Goal: Answer question/provide support: Share knowledge or assist other users

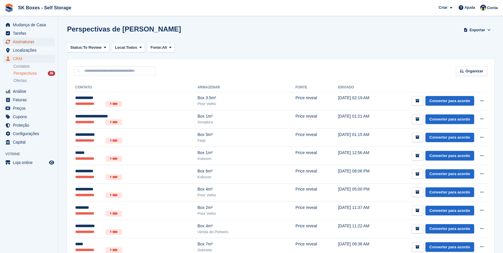
scroll to position [524, 0]
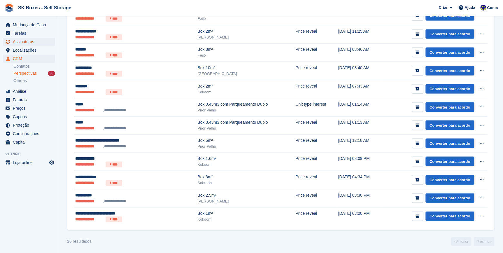
drag, startPoint x: 0, startPoint y: 0, endPoint x: 18, endPoint y: 41, distance: 44.7
click at [18, 41] on span "Assinaturas" at bounding box center [30, 42] width 35 height 8
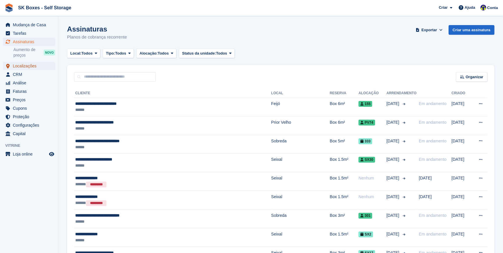
click at [27, 68] on span "Localizações" at bounding box center [30, 66] width 35 height 8
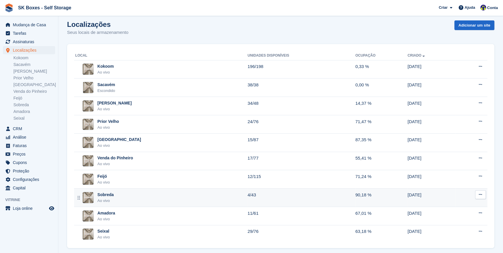
scroll to position [11, 0]
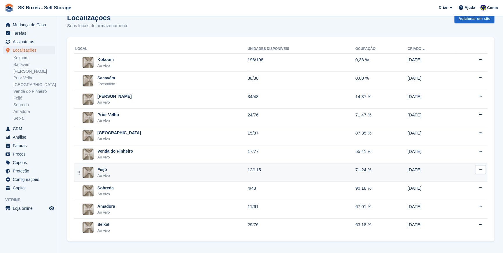
click at [108, 171] on div "Feijó" at bounding box center [103, 170] width 13 height 6
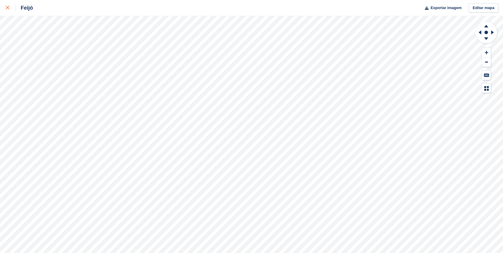
click at [6, 6] on div at bounding box center [11, 7] width 10 height 7
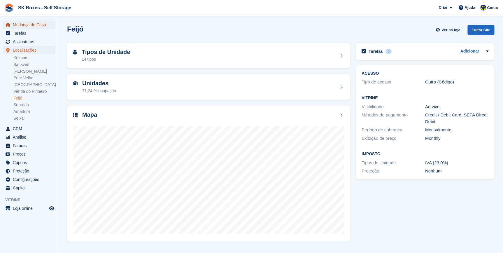
click at [31, 28] on span "Mudança de Casa" at bounding box center [30, 25] width 35 height 8
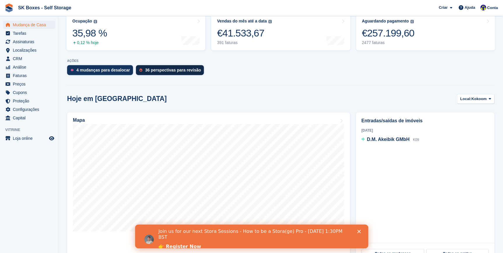
click at [151, 66] on div "36 perspectivas para revisão" at bounding box center [170, 70] width 68 height 10
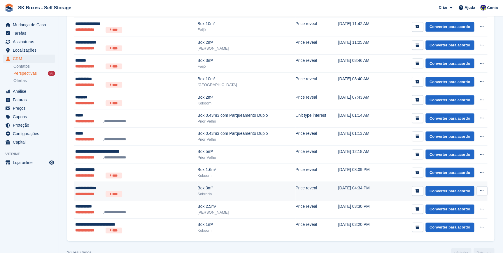
scroll to position [524, 0]
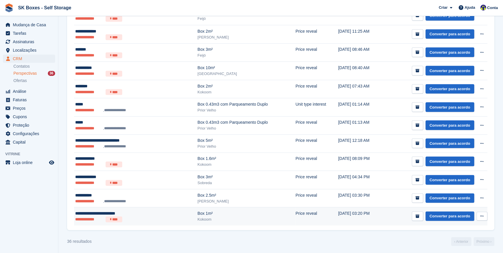
click at [82, 213] on div "**********" at bounding box center [119, 213] width 88 height 6
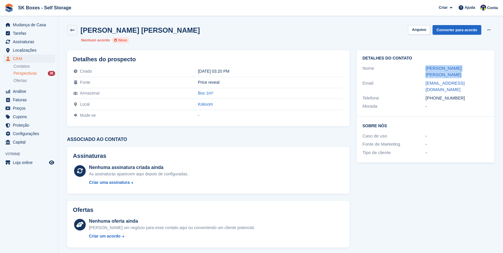
drag, startPoint x: 423, startPoint y: 67, endPoint x: 490, endPoint y: 67, distance: 66.5
click at [490, 67] on div "Detalhes do contato Nome Sérgio Miguel Vida dionisio Email sergiomigueldionisio…" at bounding box center [426, 83] width 138 height 67
copy div "Sérgio Miguel Vida dionisio"
drag, startPoint x: 458, startPoint y: 88, endPoint x: 436, endPoint y: 93, distance: 23.0
click at [436, 95] on div "+351966503922" at bounding box center [457, 98] width 63 height 7
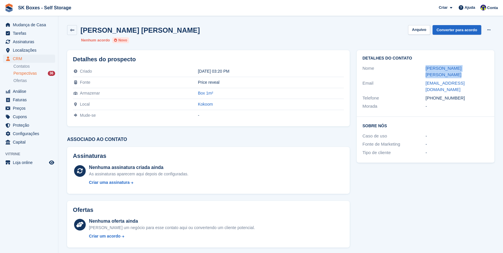
copy div "966503922"
drag, startPoint x: 432, startPoint y: 82, endPoint x: 420, endPoint y: 74, distance: 14.4
click at [420, 79] on div "Email sergiomigueldionisio29@gmail.com" at bounding box center [426, 86] width 126 height 15
copy div "sergiomigueldionisio29@gmail.com"
drag, startPoint x: 420, startPoint y: 31, endPoint x: 419, endPoint y: 38, distance: 7.1
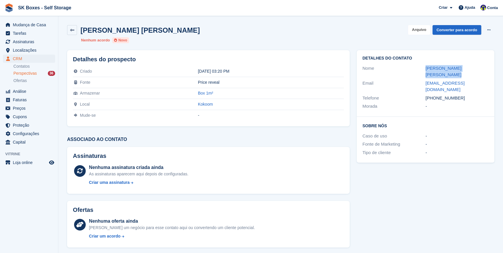
click at [420, 31] on button "Arquivo" at bounding box center [419, 30] width 22 height 10
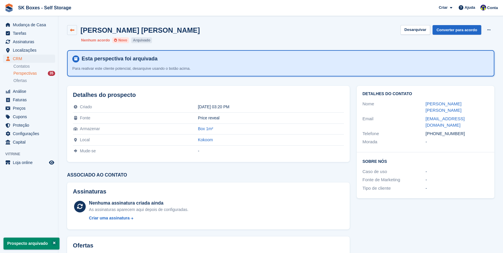
click at [72, 32] on icon at bounding box center [72, 30] width 4 height 4
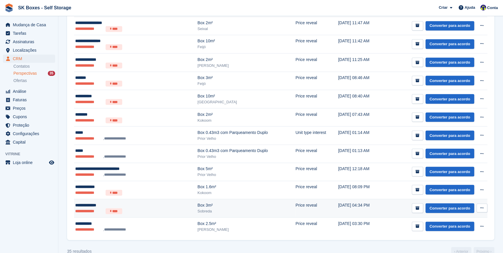
scroll to position [505, 0]
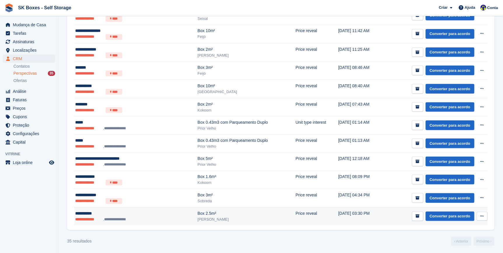
click at [80, 216] on li "**********" at bounding box center [89, 219] width 28 height 6
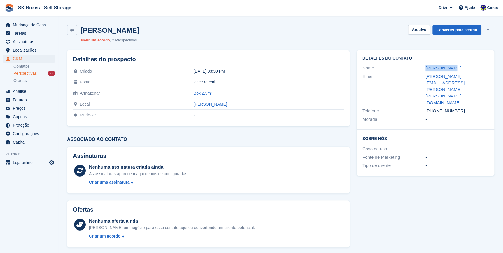
drag, startPoint x: 449, startPoint y: 67, endPoint x: 420, endPoint y: 65, distance: 29.2
click at [420, 65] on div "Nome Keila Silva" at bounding box center [426, 68] width 126 height 8
copy div "Keila Silva"
drag, startPoint x: 436, startPoint y: 83, endPoint x: 463, endPoint y: 88, distance: 27.8
click at [463, 107] on div "Telefone +351912162990" at bounding box center [426, 111] width 126 height 8
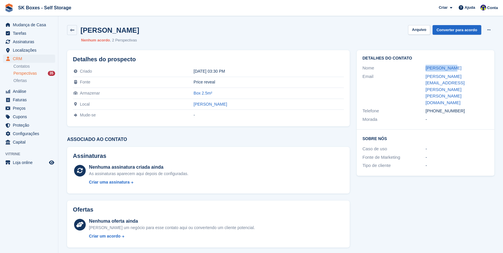
copy div "912162990"
drag, startPoint x: 421, startPoint y: 76, endPoint x: 487, endPoint y: 78, distance: 65.4
click at [487, 78] on div "Email keila.barreira.silva@icloud.com" at bounding box center [426, 89] width 126 height 35
copy div "keila.barreira.silva@icloud.com"
click at [416, 33] on button "Arquivo" at bounding box center [419, 30] width 22 height 10
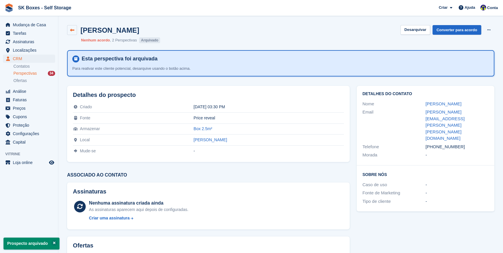
click at [68, 26] on link at bounding box center [72, 30] width 10 height 10
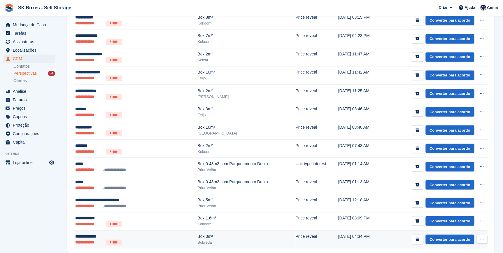
scroll to position [487, 0]
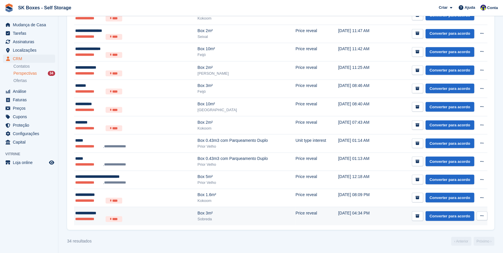
click at [85, 210] on div "**********" at bounding box center [119, 213] width 88 height 6
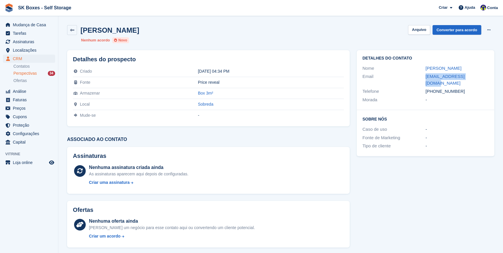
drag, startPoint x: 474, startPoint y: 75, endPoint x: 425, endPoint y: 78, distance: 48.8
click at [425, 78] on div "Email [EMAIL_ADDRESS][DOMAIN_NAME]" at bounding box center [426, 79] width 126 height 15
copy div "[EMAIL_ADDRESS][DOMAIN_NAME]"
click at [458, 74] on link "[EMAIL_ADDRESS][DOMAIN_NAME]" at bounding box center [445, 80] width 39 height 12
copy div "[EMAIL_ADDRESS][DOMAIN_NAME]"
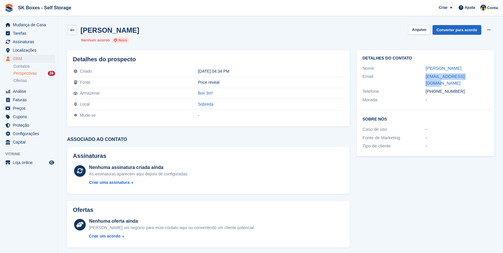
drag, startPoint x: 458, startPoint y: 65, endPoint x: 425, endPoint y: 63, distance: 33.1
click at [425, 63] on div "Detalhes do contato Nome [PERSON_NAME] Email [EMAIL_ADDRESS][DOMAIN_NAME] Telef…" at bounding box center [426, 80] width 138 height 60
copy div "[PERSON_NAME]"
drag, startPoint x: 436, startPoint y: 85, endPoint x: 468, endPoint y: 81, distance: 32.3
click at [468, 88] on div "[PHONE_NUMBER]" at bounding box center [457, 91] width 63 height 7
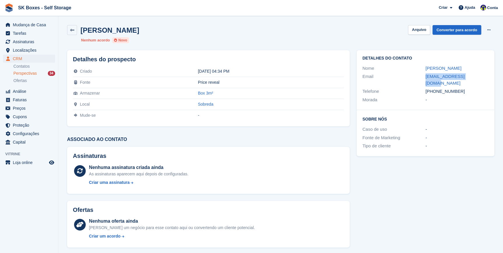
copy div "915669940"
drag, startPoint x: 418, startPoint y: 27, endPoint x: 421, endPoint y: 36, distance: 9.3
click at [419, 27] on button "Arquivo" at bounding box center [419, 30] width 22 height 10
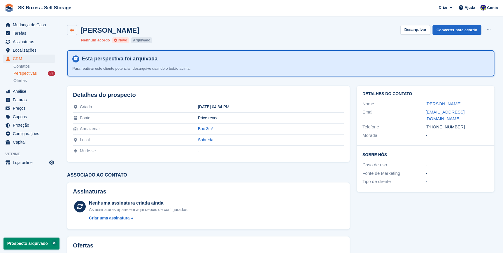
click at [71, 30] on icon at bounding box center [72, 30] width 4 height 4
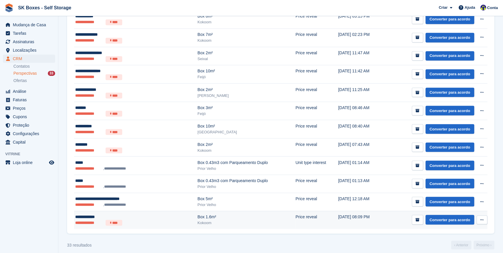
scroll to position [469, 0]
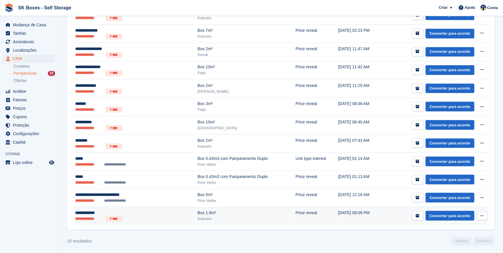
click at [93, 213] on div "**********" at bounding box center [119, 213] width 88 height 6
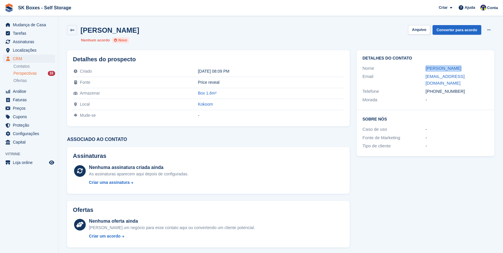
drag, startPoint x: 452, startPoint y: 70, endPoint x: 425, endPoint y: 70, distance: 27.1
click at [425, 70] on div "Nome Patrícia Dias" at bounding box center [426, 68] width 126 height 8
copy div "Patrícia Dias"
drag, startPoint x: 436, startPoint y: 84, endPoint x: 462, endPoint y: 85, distance: 26.6
click at [462, 88] on div "+351918504400" at bounding box center [457, 91] width 63 height 7
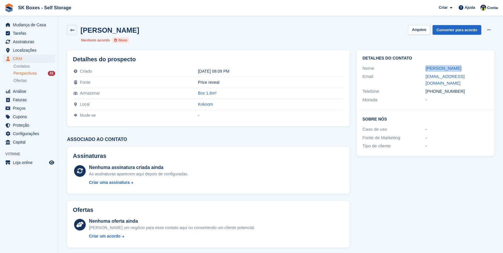
copy div "918504400"
drag, startPoint x: 421, startPoint y: 77, endPoint x: 478, endPoint y: 80, distance: 57.0
click at [478, 80] on div "Email pmarquesdias@gmail.com" at bounding box center [426, 79] width 126 height 15
copy div "pmarquesdias@gmail.com"
drag, startPoint x: 436, startPoint y: 84, endPoint x: 461, endPoint y: 85, distance: 24.8
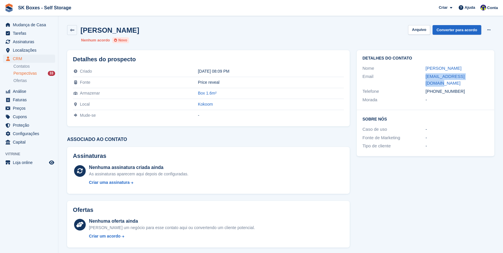
click at [461, 88] on div "+351918504400" at bounding box center [457, 91] width 63 height 7
copy div "918504400"
click at [427, 30] on button "Arquivo" at bounding box center [419, 30] width 22 height 10
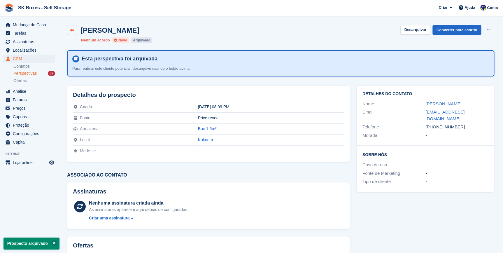
click at [74, 30] on link at bounding box center [72, 30] width 10 height 10
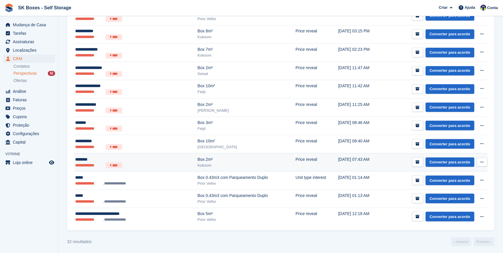
scroll to position [451, 0]
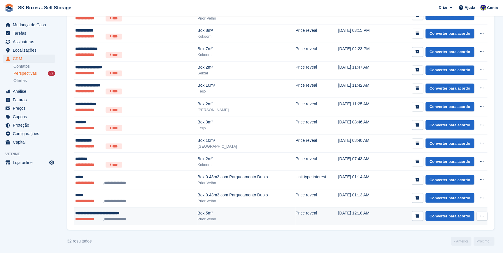
click at [104, 221] on td "**********" at bounding box center [135, 216] width 123 height 18
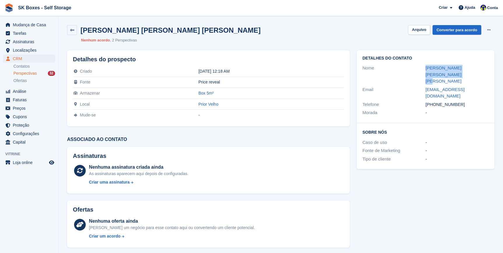
drag, startPoint x: 436, startPoint y: 82, endPoint x: 460, endPoint y: 86, distance: 23.9
click at [460, 101] on div "+351962094466" at bounding box center [457, 104] width 63 height 7
copy div "962094466"
drag, startPoint x: 472, startPoint y: 77, endPoint x: 426, endPoint y: 76, distance: 46.1
click at [426, 86] on div "sbikedetail@gmail.com" at bounding box center [457, 92] width 63 height 13
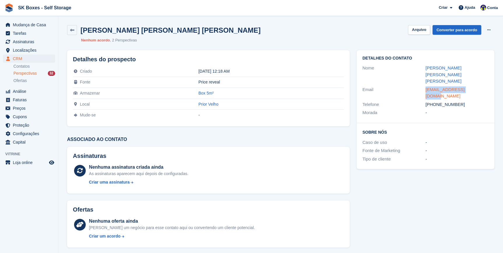
copy link "sbikedetail@gmail.com"
drag, startPoint x: 437, startPoint y: 85, endPoint x: 462, endPoint y: 84, distance: 25.4
click at [462, 101] on div "+351962094466" at bounding box center [457, 104] width 63 height 7
copy div "962094466"
click at [424, 26] on button "Arquivo" at bounding box center [419, 30] width 22 height 10
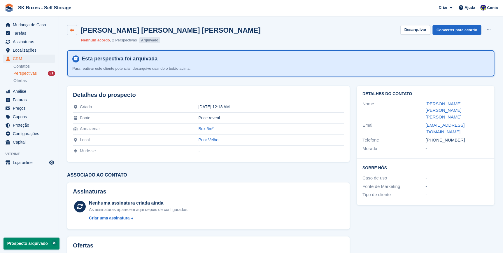
click at [67, 29] on div "João Francisco Sequeira Ventura Desarquivar Converter para acordo Excluir clien…" at bounding box center [281, 34] width 435 height 25
drag, startPoint x: 71, startPoint y: 28, endPoint x: 261, endPoint y: 166, distance: 234.8
click at [71, 28] on icon at bounding box center [72, 30] width 4 height 4
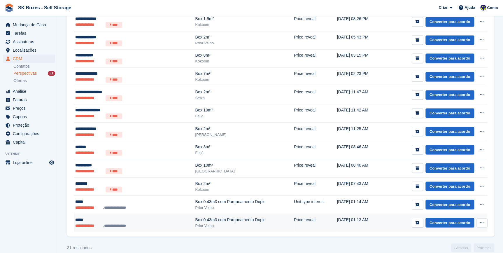
scroll to position [433, 0]
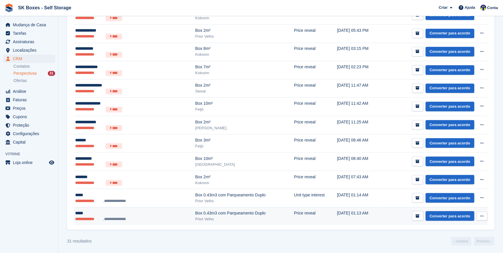
click at [90, 216] on li "**********" at bounding box center [89, 219] width 28 height 6
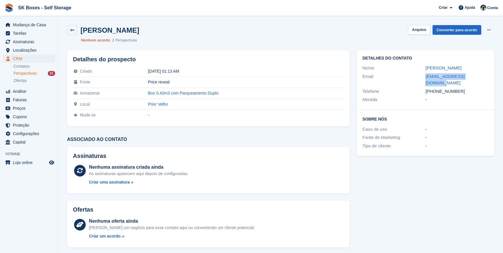
drag, startPoint x: 477, startPoint y: 76, endPoint x: 425, endPoint y: 75, distance: 52.3
click at [425, 75] on div "Email carinsilva489@gmail.com" at bounding box center [426, 79] width 126 height 15
copy div "[EMAIL_ADDRESS][DOMAIN_NAME]"
drag, startPoint x: 436, startPoint y: 84, endPoint x: 457, endPoint y: 88, distance: 21.6
click at [457, 88] on div "Telefone +351969917244" at bounding box center [426, 91] width 126 height 8
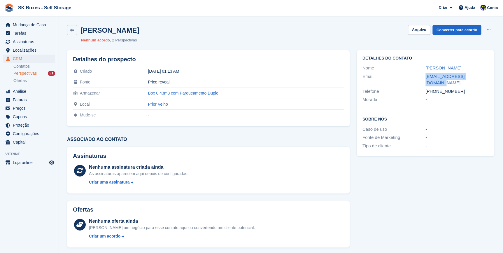
copy div "969917244"
click at [420, 29] on button "Arquivo" at bounding box center [419, 30] width 22 height 10
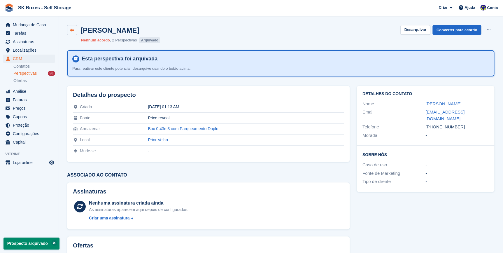
click at [70, 28] on icon at bounding box center [72, 30] width 4 height 4
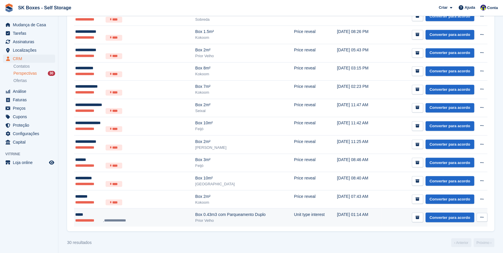
scroll to position [414, 0]
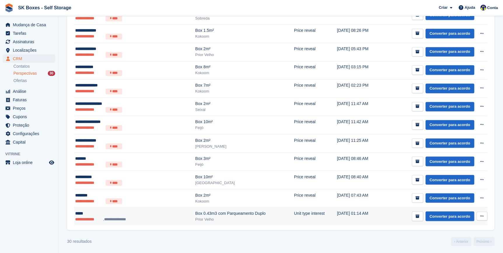
click at [84, 216] on li "**********" at bounding box center [89, 219] width 28 height 6
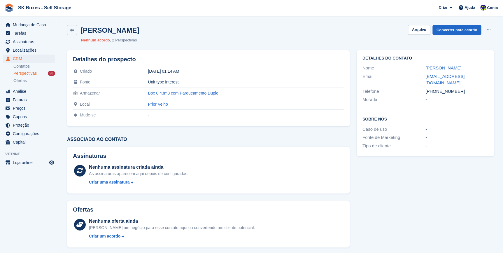
click at [411, 29] on div "[PERSON_NAME] [GEOGRAPHIC_DATA] Converter para acordo Excluir cliente potencial" at bounding box center [281, 30] width 428 height 10
click at [419, 32] on button "Arquivo" at bounding box center [419, 30] width 22 height 10
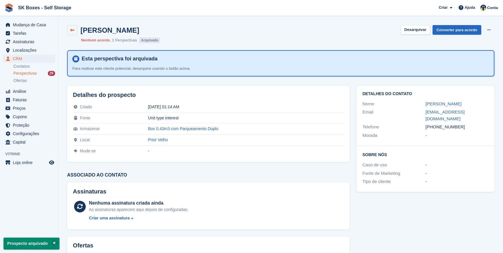
click at [72, 34] on link at bounding box center [72, 30] width 10 height 10
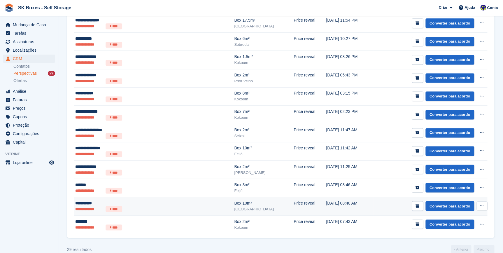
scroll to position [397, 0]
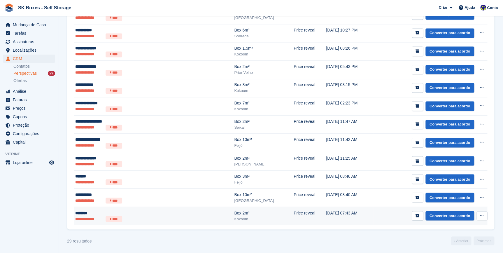
click at [86, 216] on li "**********" at bounding box center [89, 219] width 28 height 6
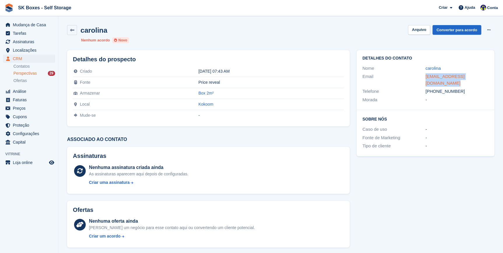
drag, startPoint x: 424, startPoint y: 76, endPoint x: 485, endPoint y: 78, distance: 61.0
click at [485, 78] on div "Email [EMAIL_ADDRESS][DOMAIN_NAME]" at bounding box center [426, 79] width 126 height 15
copy div "[EMAIL_ADDRESS][DOMAIN_NAME]"
drag, startPoint x: 435, startPoint y: 86, endPoint x: 461, endPoint y: 88, distance: 25.7
click at [461, 88] on div "[PHONE_NUMBER]" at bounding box center [457, 91] width 63 height 7
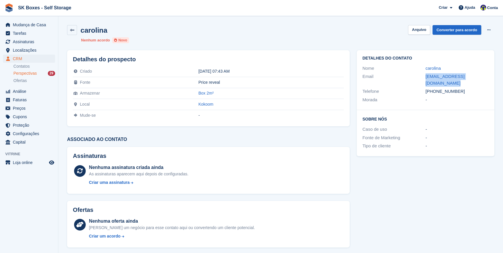
copy div "911184856"
click at [418, 31] on button "Arquivo" at bounding box center [419, 30] width 22 height 10
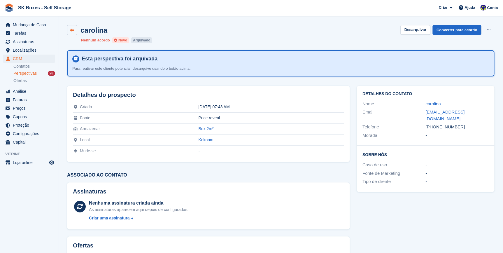
click at [73, 29] on icon at bounding box center [72, 30] width 4 height 4
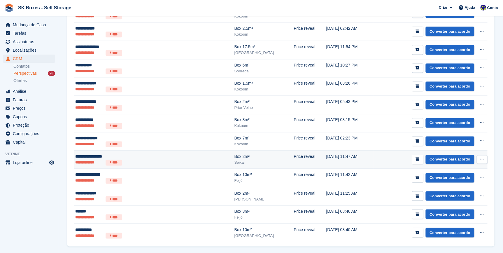
scroll to position [379, 0]
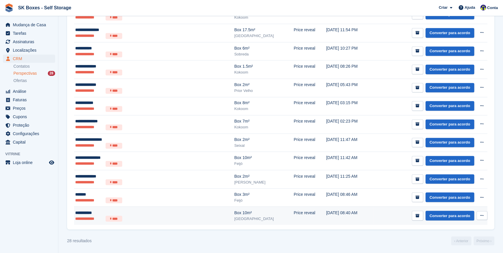
click at [91, 211] on div "**********" at bounding box center [127, 213] width 105 height 6
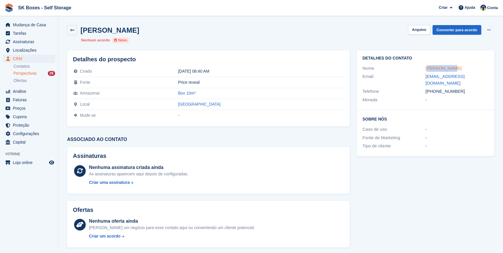
click at [427, 69] on div "Laura Tomaz" at bounding box center [457, 68] width 63 height 7
drag, startPoint x: 427, startPoint y: 69, endPoint x: 453, endPoint y: 67, distance: 26.3
click at [453, 67] on div "Laura Tomaz" at bounding box center [457, 68] width 63 height 7
click at [454, 67] on div "Laura Tomaz" at bounding box center [457, 68] width 63 height 7
click at [451, 57] on h2 "Detalhes do contato" at bounding box center [426, 58] width 126 height 5
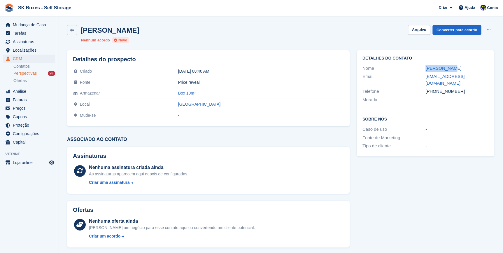
drag, startPoint x: 437, startPoint y: 67, endPoint x: 450, endPoint y: 68, distance: 13.0
click at [450, 68] on div "Nome Laura Tomaz" at bounding box center [426, 68] width 126 height 8
copy div "Laura Tomaz"
drag, startPoint x: 435, startPoint y: 86, endPoint x: 456, endPoint y: 85, distance: 21.3
click at [456, 88] on div "+351926083945" at bounding box center [457, 91] width 63 height 7
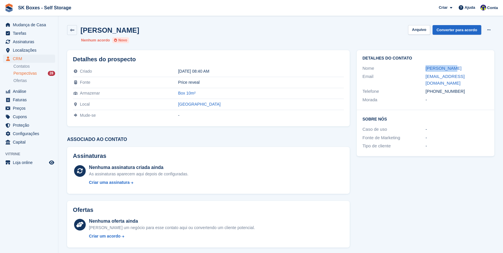
copy div "926083945"
drag, startPoint x: 424, startPoint y: 76, endPoint x: 489, endPoint y: 78, distance: 65.1
click at [489, 78] on div "Detalhes do contato Nome Laura Tomaz Email laurinha.solange.14@gmail.com Telefo…" at bounding box center [426, 80] width 138 height 60
copy div "laurinha.solange.14@gmail.com"
drag, startPoint x: 422, startPoint y: 29, endPoint x: 336, endPoint y: 107, distance: 115.9
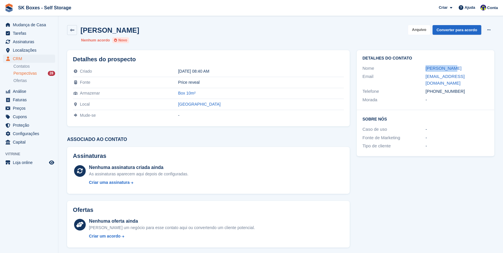
click at [422, 29] on button "Arquivo" at bounding box center [419, 30] width 22 height 10
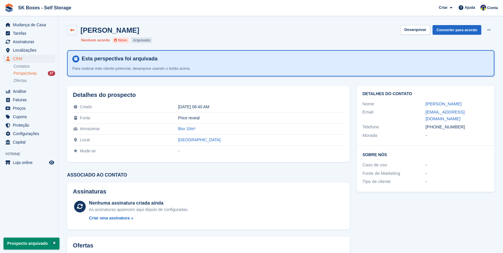
click at [75, 29] on link at bounding box center [72, 30] width 10 height 10
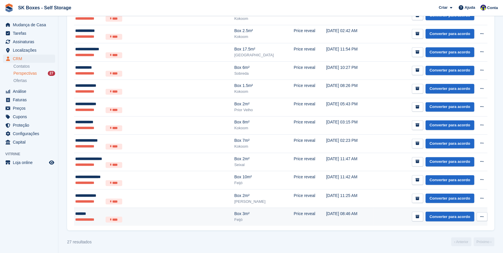
scroll to position [360, 0]
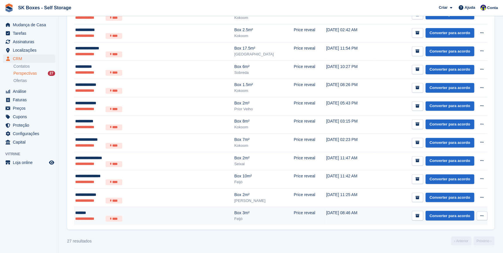
drag, startPoint x: 87, startPoint y: 213, endPoint x: 130, endPoint y: 213, distance: 43.5
click at [88, 213] on div "*******" at bounding box center [127, 213] width 105 height 6
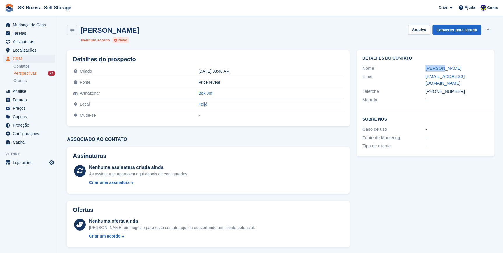
drag, startPoint x: 444, startPoint y: 68, endPoint x: 423, endPoint y: 70, distance: 20.5
click at [423, 70] on div "Nome [PERSON_NAME]" at bounding box center [426, 68] width 126 height 8
copy div "[PERSON_NAME]"
drag, startPoint x: 435, startPoint y: 83, endPoint x: 461, endPoint y: 88, distance: 25.8
click at [461, 88] on div "[PHONE_NUMBER]" at bounding box center [457, 91] width 63 height 7
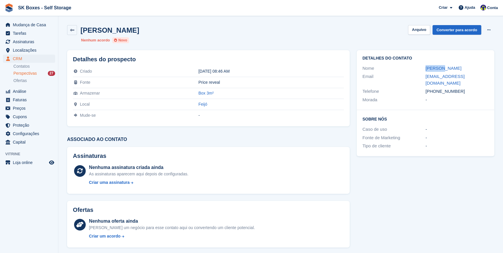
copy div "913591389"
drag, startPoint x: 430, startPoint y: 77, endPoint x: 473, endPoint y: 76, distance: 43.2
click at [473, 76] on div "Email [EMAIL_ADDRESS][DOMAIN_NAME]" at bounding box center [426, 79] width 126 height 15
copy div "[EMAIL_ADDRESS][DOMAIN_NAME]"
drag, startPoint x: 416, startPoint y: 31, endPoint x: 412, endPoint y: 34, distance: 5.0
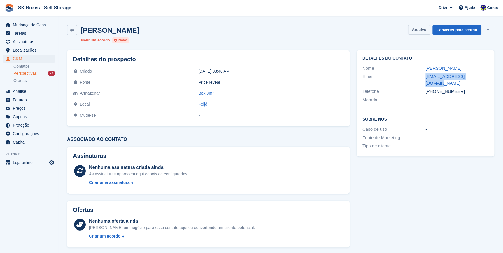
click at [416, 31] on button "Arquivo" at bounding box center [419, 30] width 22 height 10
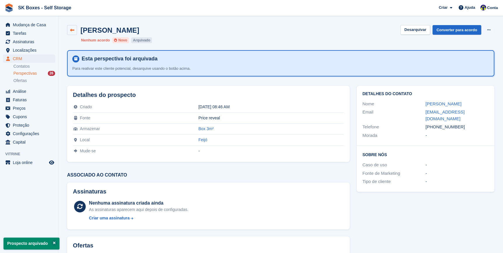
click at [72, 29] on icon at bounding box center [72, 30] width 4 height 4
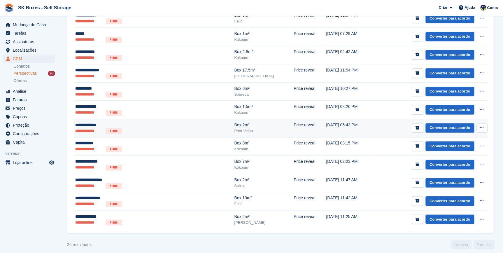
scroll to position [342, 0]
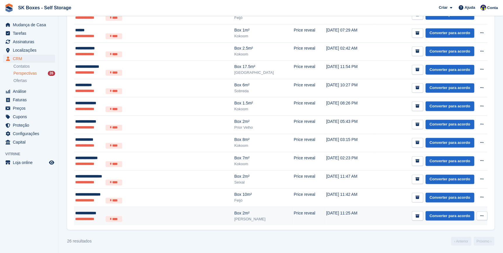
click at [82, 218] on li "**********" at bounding box center [89, 219] width 28 height 6
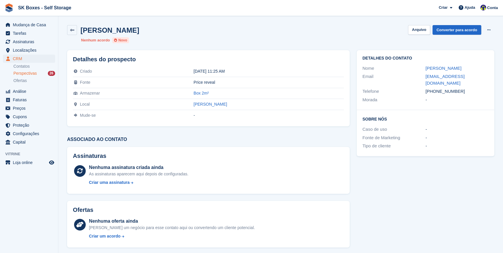
drag, startPoint x: 459, startPoint y: 65, endPoint x: 423, endPoint y: 71, distance: 36.4
click at [423, 71] on div "Nome Vanessa Soares" at bounding box center [426, 68] width 126 height 8
copy div "Vanessa Soares"
drag, startPoint x: 436, startPoint y: 85, endPoint x: 460, endPoint y: 87, distance: 24.1
click at [460, 88] on div "+351963763663" at bounding box center [457, 91] width 63 height 7
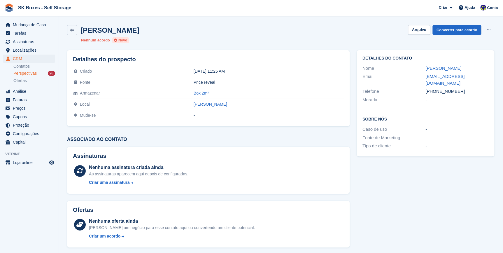
copy div "963763663"
drag, startPoint x: 424, startPoint y: 76, endPoint x: 489, endPoint y: 79, distance: 65.7
click at [489, 79] on div "Detalhes do contato Nome Vanessa Soares Email eng.vanessasoares1@gmail.com Tele…" at bounding box center [426, 80] width 138 height 60
copy div "eng.vanessasoares1@gmail.com"
drag, startPoint x: 415, startPoint y: 32, endPoint x: 393, endPoint y: 55, distance: 32.2
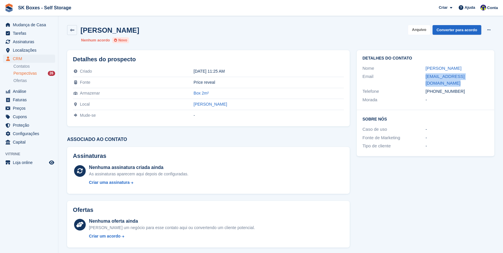
click at [415, 32] on button "Arquivo" at bounding box center [419, 30] width 22 height 10
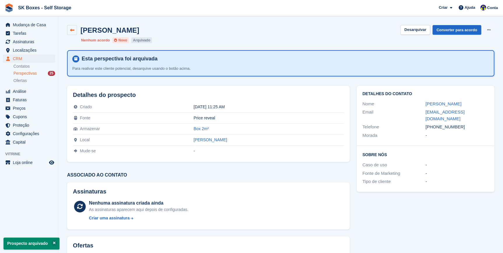
click at [70, 30] on icon at bounding box center [72, 30] width 4 height 4
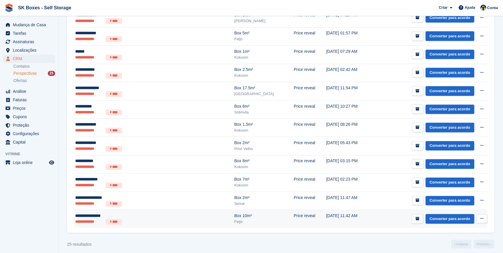
scroll to position [324, 0]
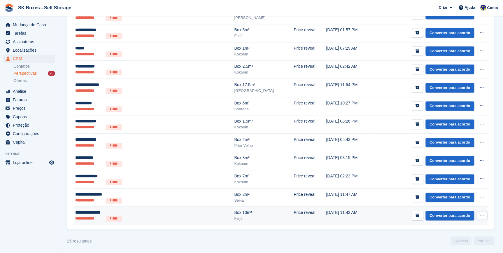
click at [80, 219] on li "**********" at bounding box center [89, 219] width 28 height 6
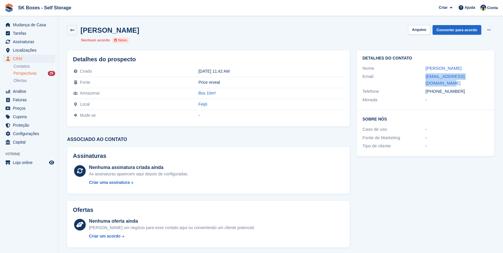
drag, startPoint x: 423, startPoint y: 76, endPoint x: 482, endPoint y: 79, distance: 58.4
click at [482, 79] on div "Email [EMAIL_ADDRESS][DOMAIN_NAME]" at bounding box center [426, 79] width 126 height 15
copy div "[EMAIL_ADDRESS][DOMAIN_NAME]"
click at [417, 28] on button "Arquivo" at bounding box center [419, 30] width 22 height 10
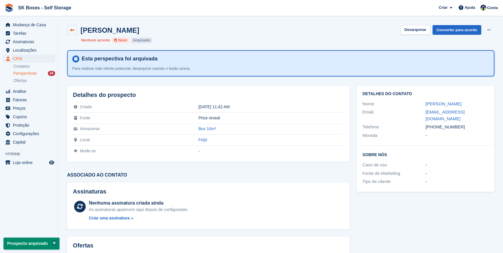
click at [70, 29] on icon at bounding box center [72, 30] width 4 height 4
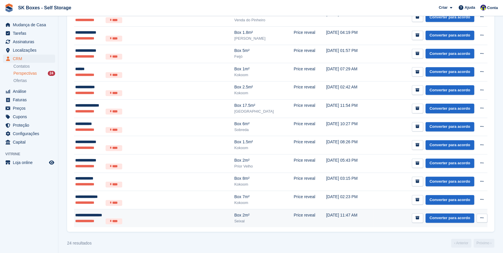
scroll to position [306, 0]
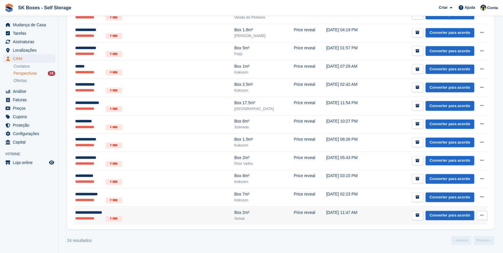
click at [93, 211] on div "**********" at bounding box center [127, 213] width 105 height 6
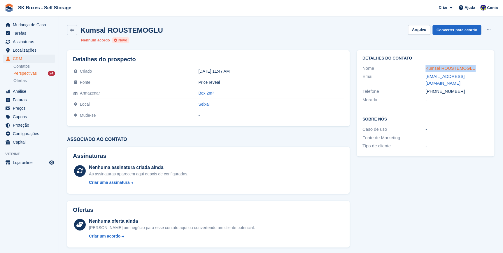
drag, startPoint x: 475, startPoint y: 67, endPoint x: 426, endPoint y: 71, distance: 49.2
click at [426, 71] on div "Kumsal ROUSTEMOGLU" at bounding box center [457, 68] width 63 height 7
copy link "Kumsal ROUSTEMOGLU"
drag, startPoint x: 435, startPoint y: 85, endPoint x: 462, endPoint y: 86, distance: 26.3
click at [462, 88] on div "+351913364366" at bounding box center [457, 91] width 63 height 7
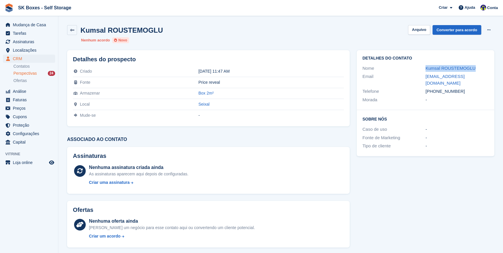
copy div "913364366"
drag, startPoint x: 418, startPoint y: 75, endPoint x: 487, endPoint y: 79, distance: 68.7
click at [487, 79] on div "Email rustemoglukumsal@gmail.com" at bounding box center [426, 79] width 126 height 15
copy div "rustemoglukumsal@gmail.com"
click at [413, 28] on button "Arquivo" at bounding box center [419, 30] width 22 height 10
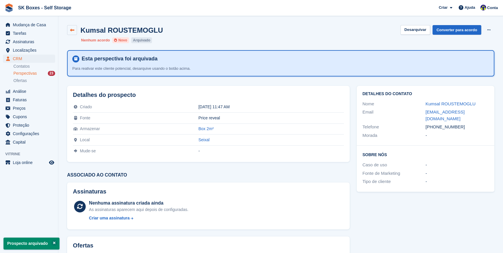
click at [73, 29] on icon at bounding box center [72, 30] width 4 height 4
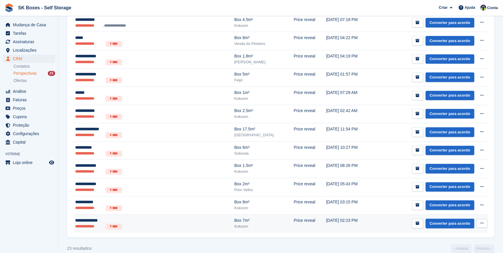
scroll to position [287, 0]
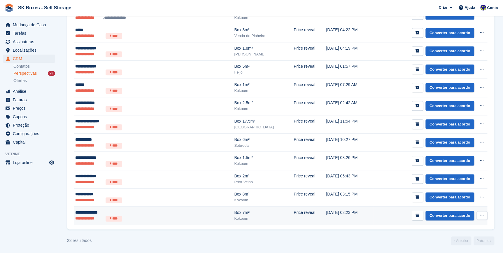
click at [83, 216] on li "**********" at bounding box center [89, 219] width 28 height 6
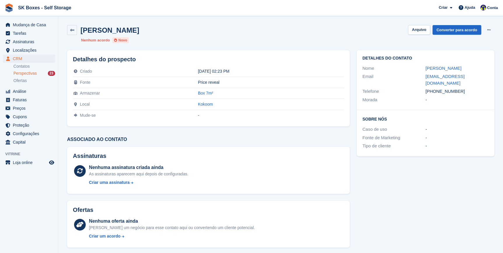
drag, startPoint x: 462, startPoint y: 65, endPoint x: 425, endPoint y: 70, distance: 37.7
click at [425, 70] on div "Nome [PERSON_NAME]" at bounding box center [426, 68] width 126 height 8
copy div "[PERSON_NAME]"
drag, startPoint x: 436, startPoint y: 83, endPoint x: 460, endPoint y: 86, distance: 24.5
click at [460, 88] on div "+351918194536" at bounding box center [457, 91] width 63 height 7
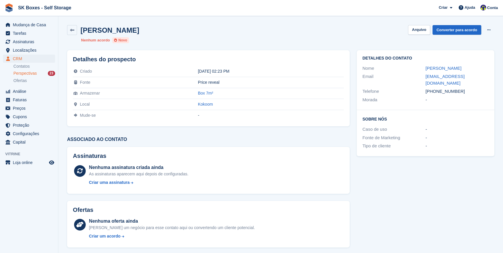
copy div "918194536"
drag, startPoint x: 422, startPoint y: 76, endPoint x: 483, endPoint y: 79, distance: 61.6
click at [483, 79] on div "Email rodrigotaveira28@gmail.com" at bounding box center [426, 79] width 126 height 15
copy div "rodrigotaveira28@gmail.com"
click at [420, 32] on button "Arquivo" at bounding box center [419, 30] width 22 height 10
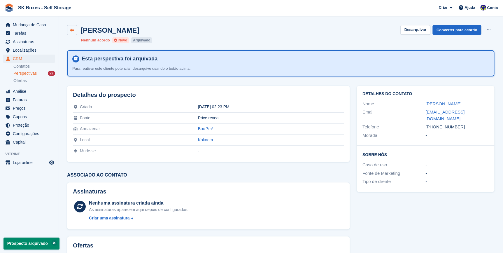
drag, startPoint x: 71, startPoint y: 27, endPoint x: 75, endPoint y: 29, distance: 5.2
click at [71, 27] on link at bounding box center [72, 30] width 10 height 10
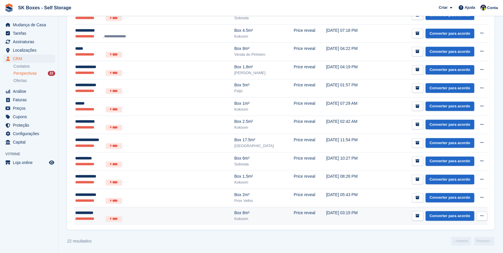
scroll to position [269, 0]
click at [88, 210] on div "**********" at bounding box center [127, 213] width 105 height 6
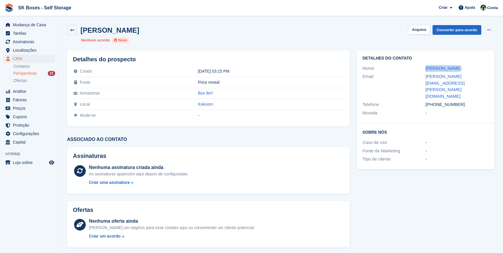
drag, startPoint x: 425, startPoint y: 67, endPoint x: 452, endPoint y: 67, distance: 27.7
click at [452, 67] on div "Nome [PERSON_NAME]" at bounding box center [426, 68] width 126 height 8
copy div "Gisela paiva"
drag, startPoint x: 436, startPoint y: 84, endPoint x: 459, endPoint y: 85, distance: 22.5
click at [459, 101] on div "+351919410616" at bounding box center [457, 104] width 63 height 7
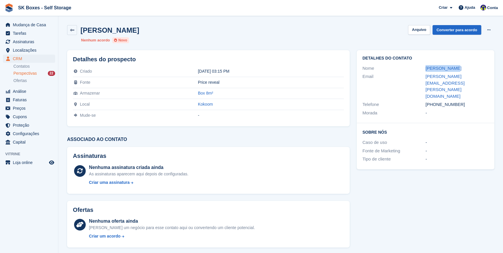
copy div "919410616"
drag, startPoint x: 476, startPoint y: 75, endPoint x: 424, endPoint y: 77, distance: 51.4
click at [424, 77] on div "Email paiva.gisela@gmail.com" at bounding box center [426, 86] width 126 height 28
copy div "paiva.gisela@gmail.com"
click at [418, 28] on button "Arquivo" at bounding box center [419, 30] width 22 height 10
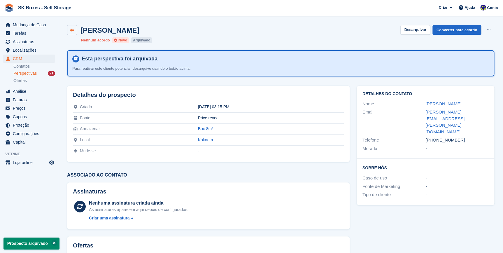
click at [72, 32] on icon at bounding box center [72, 30] width 4 height 4
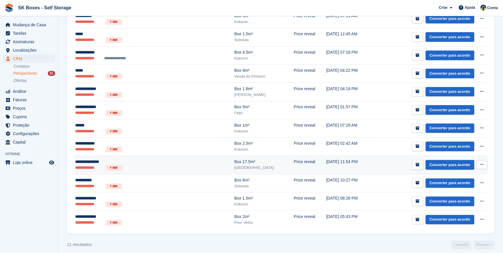
scroll to position [251, 0]
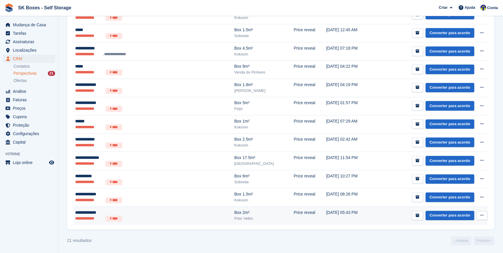
click at [89, 213] on div "**********" at bounding box center [127, 213] width 105 height 6
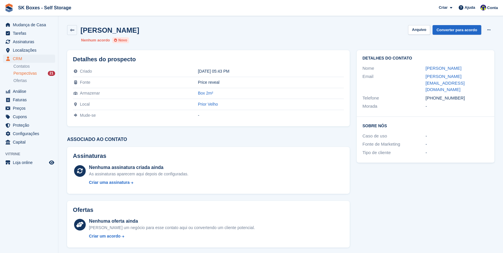
drag, startPoint x: 461, startPoint y: 67, endPoint x: 424, endPoint y: 71, distance: 36.9
click at [424, 71] on div "Nome [PERSON_NAME]" at bounding box center [426, 68] width 126 height 8
copy div "[PERSON_NAME]"
drag, startPoint x: 435, startPoint y: 91, endPoint x: 459, endPoint y: 95, distance: 24.3
click at [459, 95] on div "Telefone +351965284081" at bounding box center [426, 98] width 126 height 8
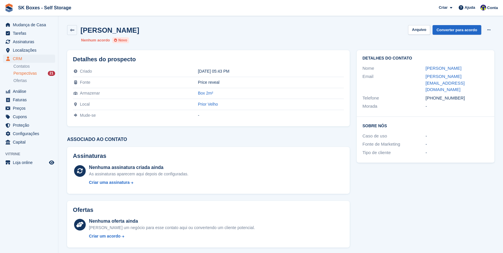
copy div "965284081"
drag, startPoint x: 431, startPoint y: 82, endPoint x: 424, endPoint y: 76, distance: 9.1
click at [424, 76] on div "Email claudia.fabiao@estreladoceu.com" at bounding box center [426, 83] width 126 height 22
copy div "claudia.fabiao@estreladoceu.com"
drag, startPoint x: 414, startPoint y: 31, endPoint x: 494, endPoint y: 83, distance: 95.7
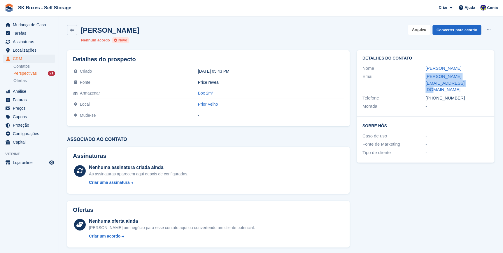
click at [414, 31] on button "Arquivo" at bounding box center [419, 30] width 22 height 10
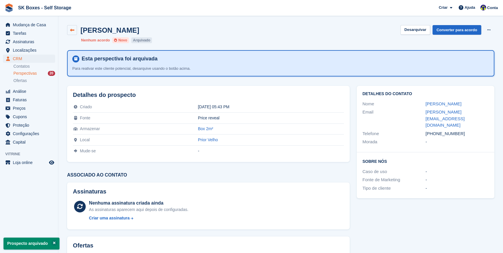
click at [68, 32] on link at bounding box center [72, 30] width 10 height 10
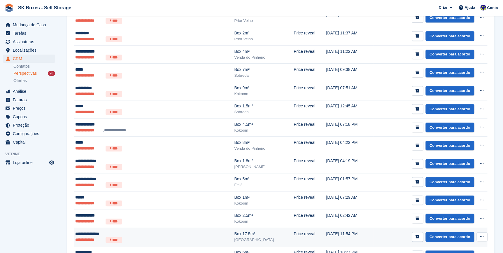
scroll to position [233, 0]
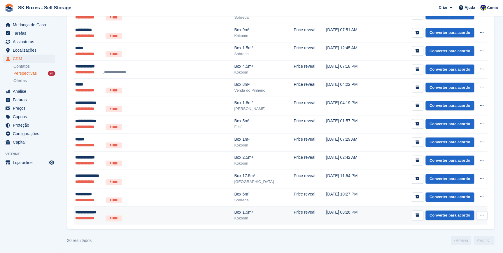
click at [86, 215] on li "**********" at bounding box center [89, 218] width 28 height 6
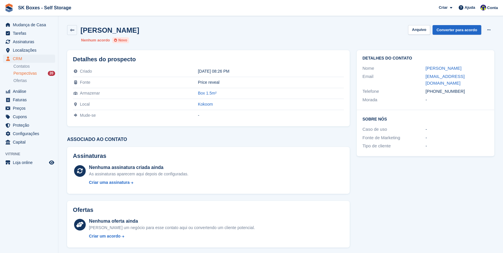
drag, startPoint x: 461, startPoint y: 67, endPoint x: 425, endPoint y: 71, distance: 36.1
click at [425, 71] on div "Nome [PERSON_NAME]" at bounding box center [426, 68] width 126 height 8
copy div "[PERSON_NAME]"
drag, startPoint x: 421, startPoint y: 75, endPoint x: 475, endPoint y: 78, distance: 54.9
click at [475, 78] on div "Email h.espanhol.he@gmail.com" at bounding box center [426, 79] width 126 height 15
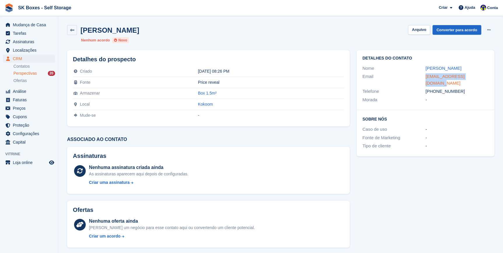
copy div "h.espanhol.he@gmail.com"
drag, startPoint x: 436, startPoint y: 84, endPoint x: 461, endPoint y: 85, distance: 24.2
click at [461, 88] on div "+351967898706" at bounding box center [457, 91] width 63 height 7
copy div "967898706"
drag, startPoint x: 419, startPoint y: 32, endPoint x: 415, endPoint y: 35, distance: 4.8
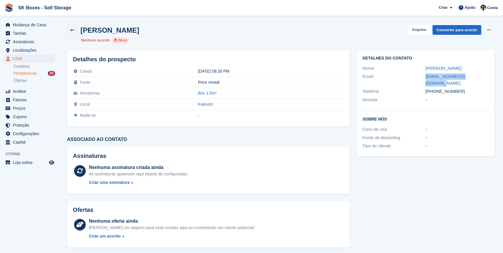
click at [418, 32] on button "Arquivo" at bounding box center [419, 30] width 22 height 10
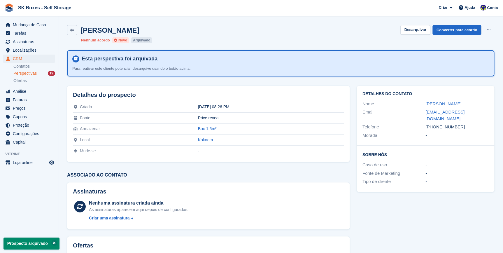
click at [77, 31] on div "Maria Espanhol" at bounding box center [108, 30] width 62 height 8
click at [72, 30] on icon at bounding box center [72, 30] width 4 height 4
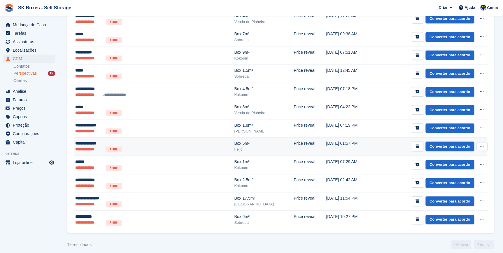
scroll to position [214, 0]
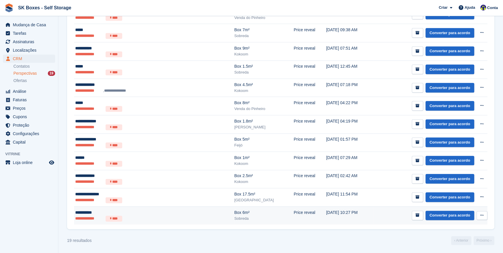
click at [85, 218] on li "**********" at bounding box center [89, 219] width 28 height 6
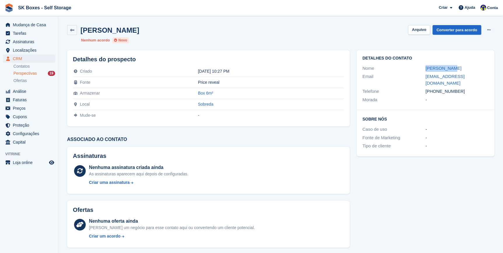
drag, startPoint x: 436, startPoint y: 90, endPoint x: 465, endPoint y: 88, distance: 28.7
click at [465, 88] on div "[PHONE_NUMBER]" at bounding box center [457, 91] width 63 height 7
copy div "967993976"
drag, startPoint x: 431, startPoint y: 83, endPoint x: 422, endPoint y: 81, distance: 9.8
click at [422, 81] on div "Email [EMAIL_ADDRESS][DOMAIN_NAME]" at bounding box center [426, 79] width 126 height 15
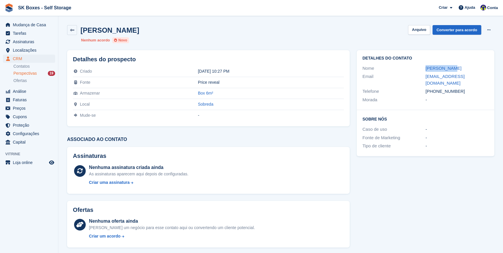
copy div "[EMAIL_ADDRESS][DOMAIN_NAME]"
click at [420, 24] on div "[PERSON_NAME] [GEOGRAPHIC_DATA] Converter para acordo Excluir cliente potencial…" at bounding box center [281, 34] width 435 height 25
click at [420, 29] on button "Arquivo" at bounding box center [419, 30] width 22 height 10
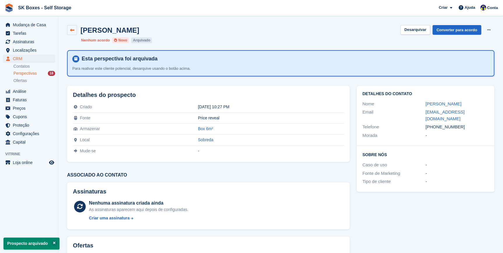
click at [71, 31] on icon at bounding box center [72, 30] width 4 height 4
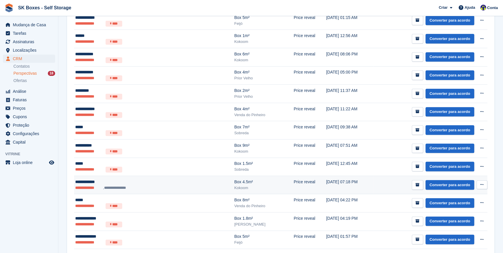
scroll to position [132, 0]
